Goal: Task Accomplishment & Management: Manage account settings

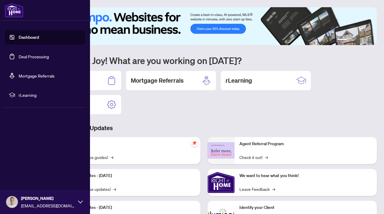
click at [55, 78] on link "Mortgage Referrals" at bounding box center [37, 75] width 36 height 5
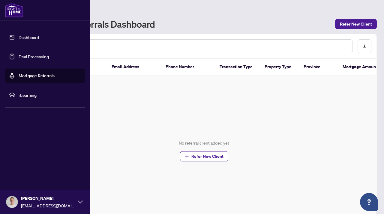
click at [19, 35] on link "Dashboard" at bounding box center [29, 37] width 20 height 5
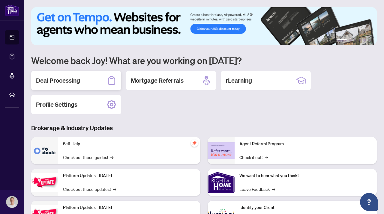
click at [87, 82] on div "Deal Processing" at bounding box center [76, 80] width 90 height 19
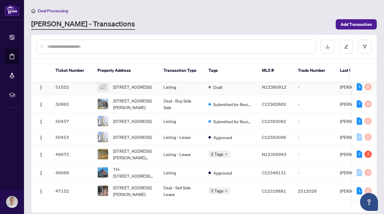
scroll to position [57, 0]
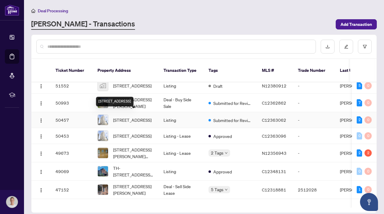
click at [147, 119] on span "[STREET_ADDRESS]" at bounding box center [132, 120] width 38 height 7
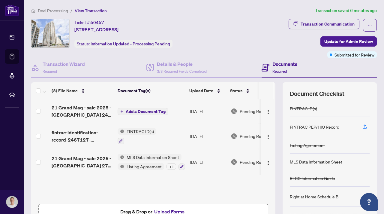
click at [140, 111] on span "Add a Document Tag" at bounding box center [146, 111] width 40 height 4
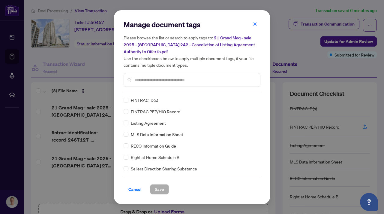
click at [163, 91] on div "Manage document tags Please browse the list or search to apply tags to: 21 Gran…" at bounding box center [192, 56] width 137 height 72
click at [166, 78] on input "text" at bounding box center [195, 80] width 121 height 7
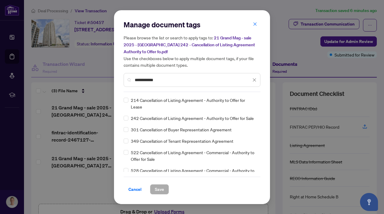
type input "**********"
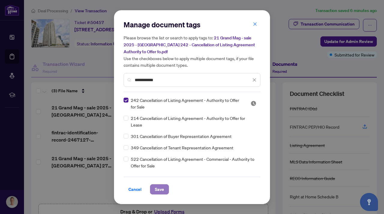
click at [161, 188] on span "Save" at bounding box center [159, 189] width 9 height 10
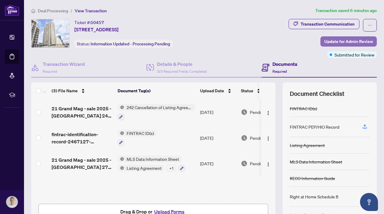
click at [341, 42] on span "Update for Admin Review" at bounding box center [349, 42] width 49 height 10
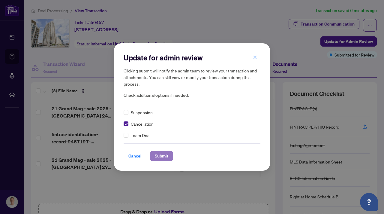
click at [164, 158] on span "Submit" at bounding box center [162, 156] width 14 height 10
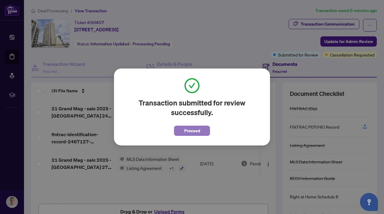
click at [195, 129] on span "Proceed" at bounding box center [192, 131] width 16 height 10
